Goal: Task Accomplishment & Management: Manage account settings

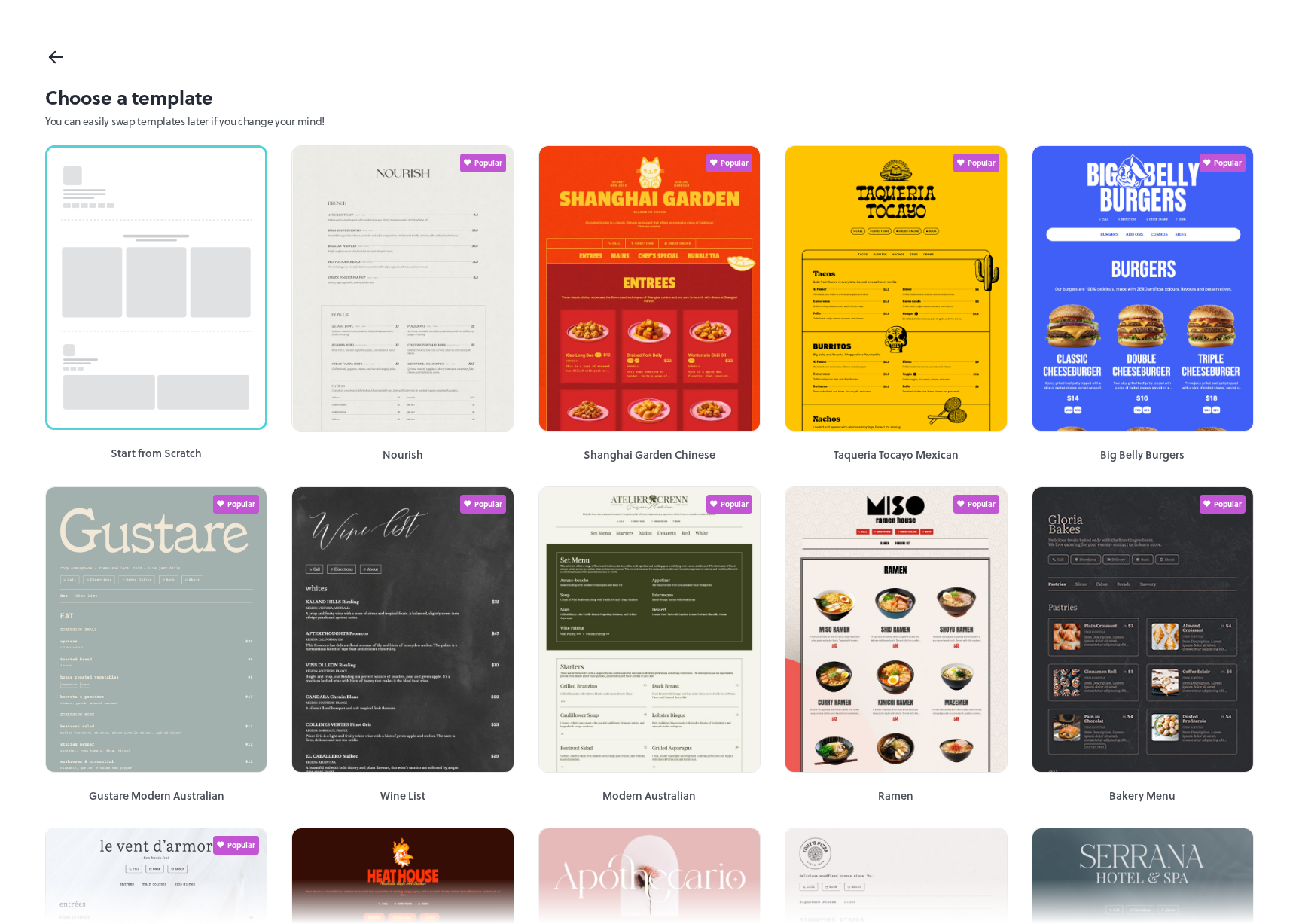
click at [59, 59] on icon at bounding box center [55, 57] width 22 height 22
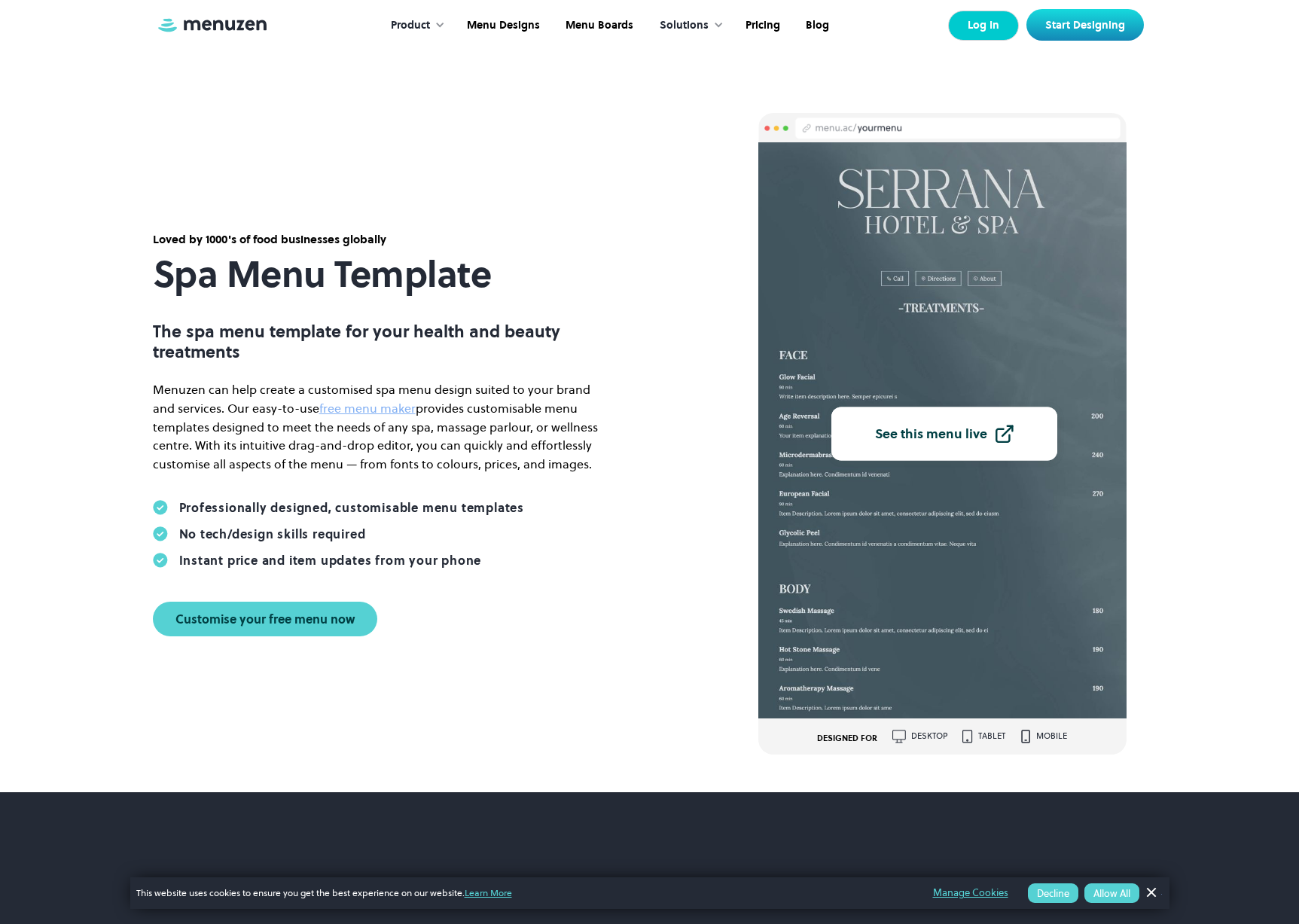
click at [1000, 30] on link "Log In" at bounding box center [984, 26] width 71 height 30
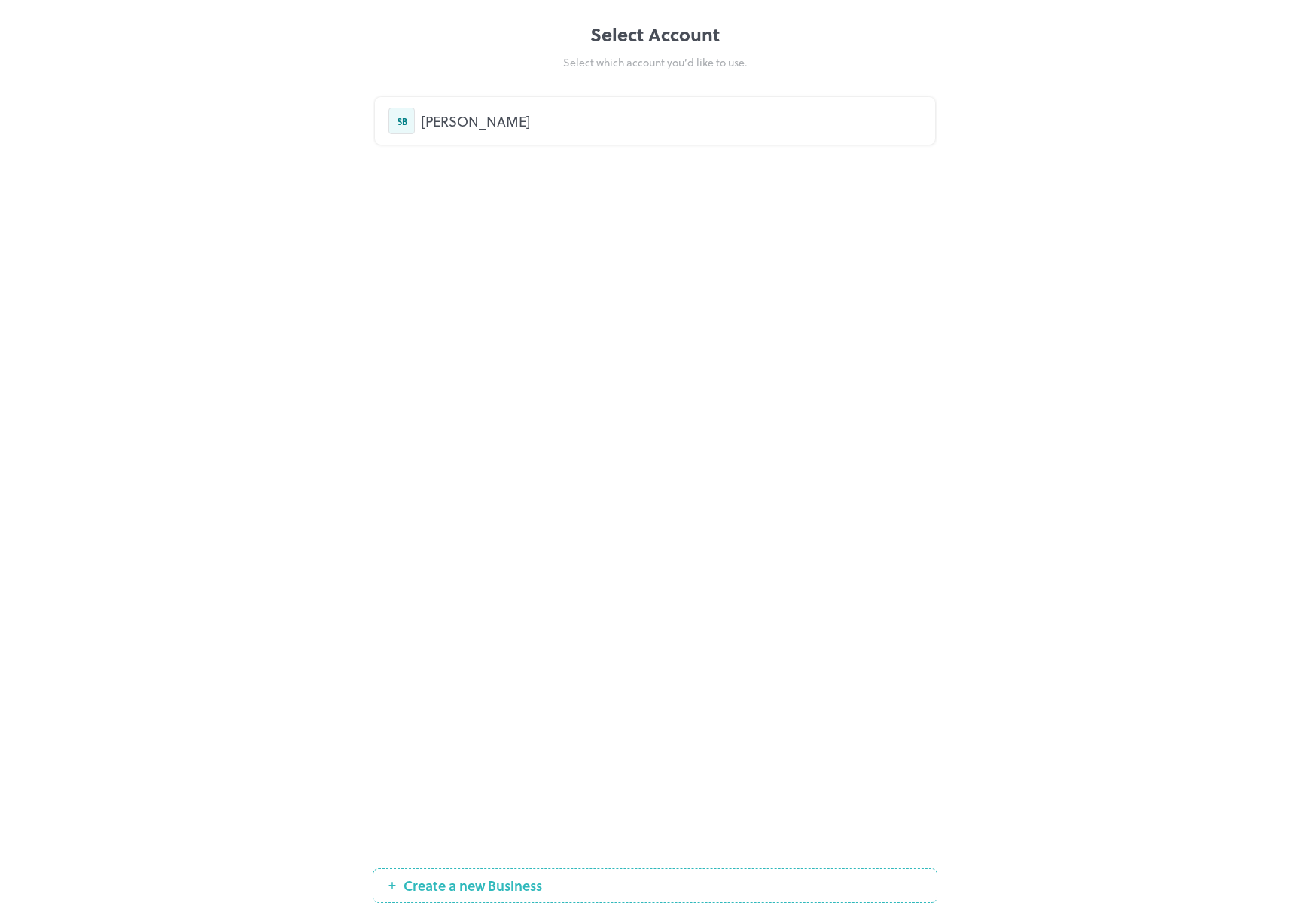
click at [752, 119] on div "Stella Beaute" at bounding box center [671, 120] width 501 height 20
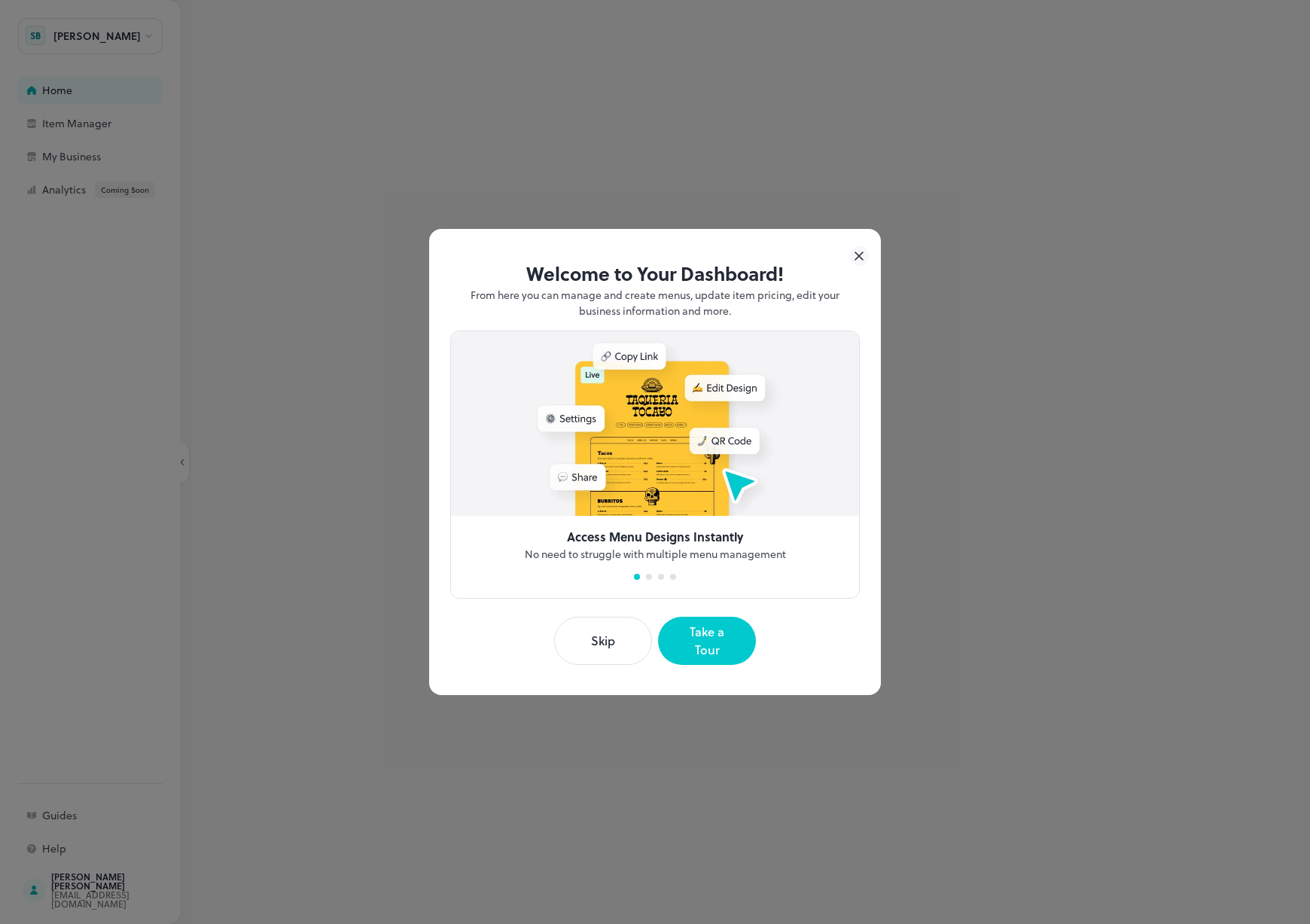
click at [602, 636] on button "Skip" at bounding box center [603, 641] width 98 height 48
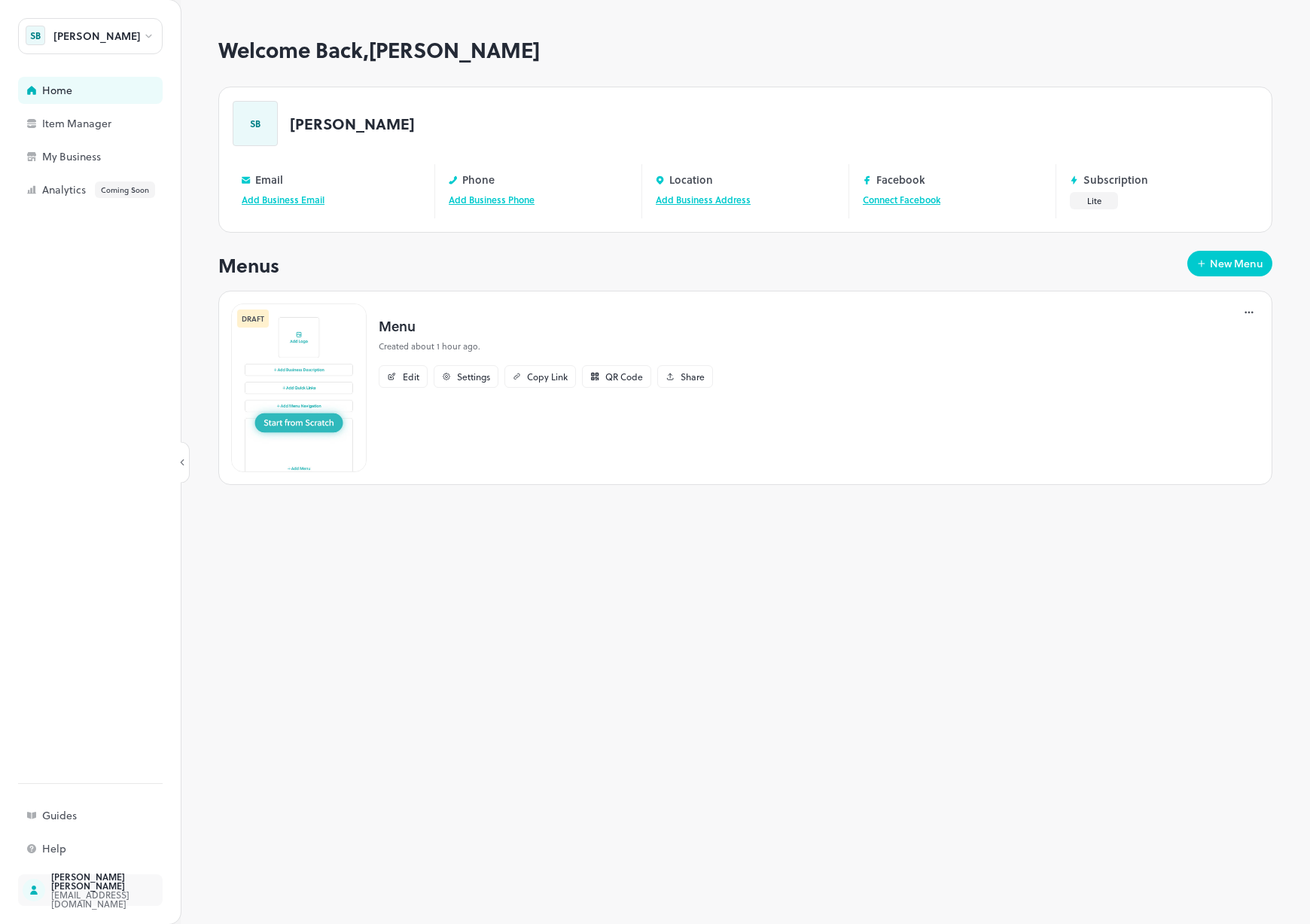
click at [46, 886] on div "Adi Putra Jaya Karokaro repivs@gmail.com" at bounding box center [118, 890] width 151 height 36
click at [51, 890] on div "[EMAIL_ADDRESS][DOMAIN_NAME]" at bounding box center [122, 898] width 141 height 18
click at [133, 39] on div "[PERSON_NAME]" at bounding box center [91, 36] width 144 height 36
click at [98, 474] on div at bounding box center [655, 462] width 1310 height 924
click at [87, 894] on div "[EMAIL_ADDRESS][DOMAIN_NAME]" at bounding box center [122, 898] width 141 height 18
